Goal: Task Accomplishment & Management: Complete application form

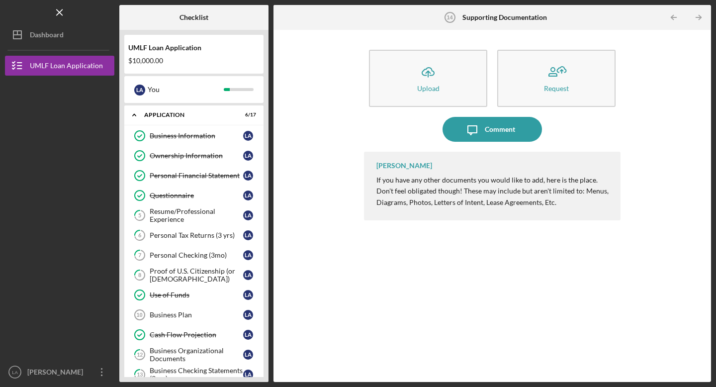
scroll to position [102, 0]
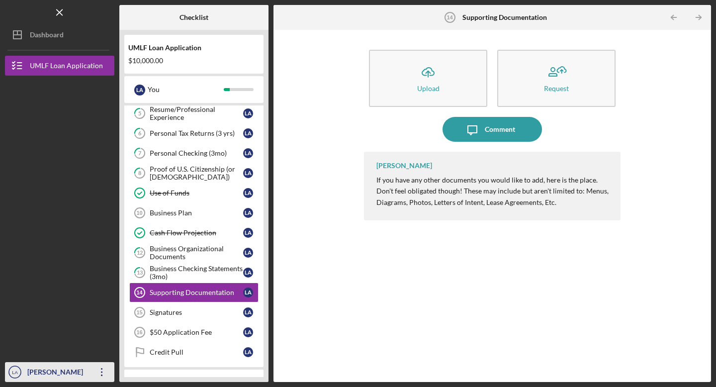
click at [99, 377] on icon "Icon/Overflow" at bounding box center [102, 372] width 25 height 25
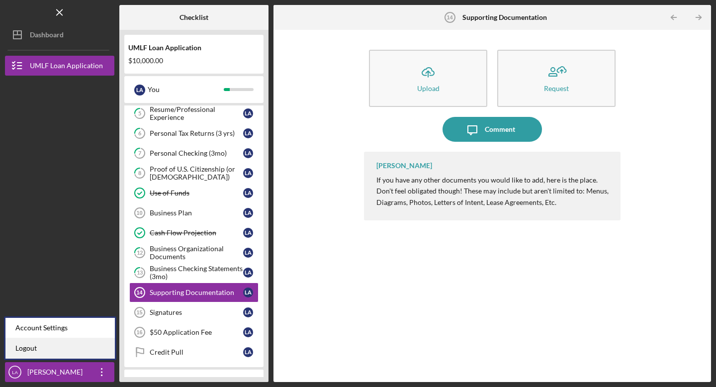
click at [49, 349] on link "Logout" at bounding box center [59, 348] width 109 height 20
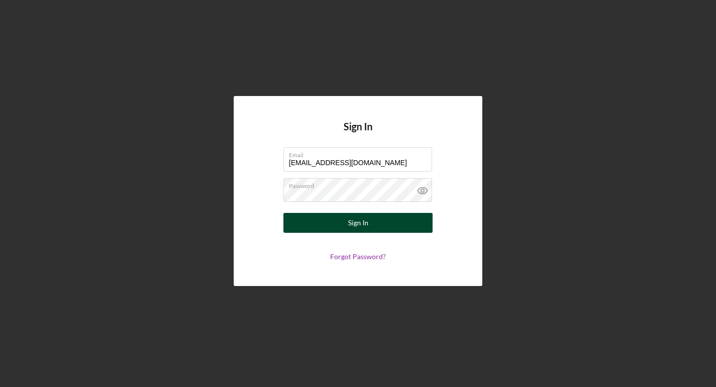
click at [373, 225] on button "Sign In" at bounding box center [358, 223] width 149 height 20
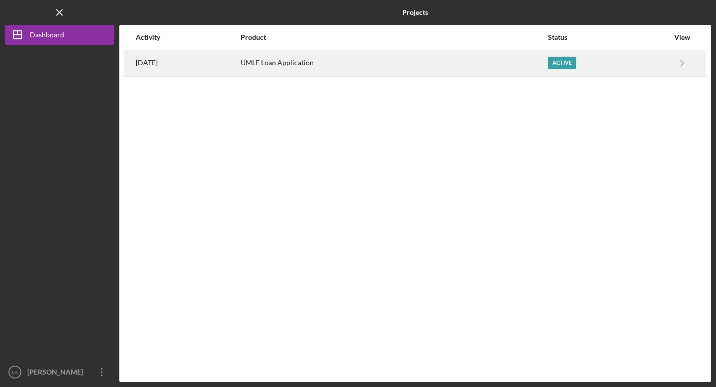
click at [379, 63] on div "UMLF Loan Application" at bounding box center [394, 63] width 306 height 25
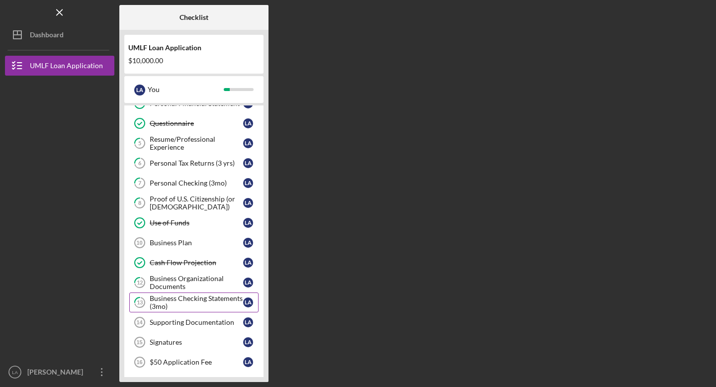
scroll to position [71, 0]
